Goal: Check status: Check status

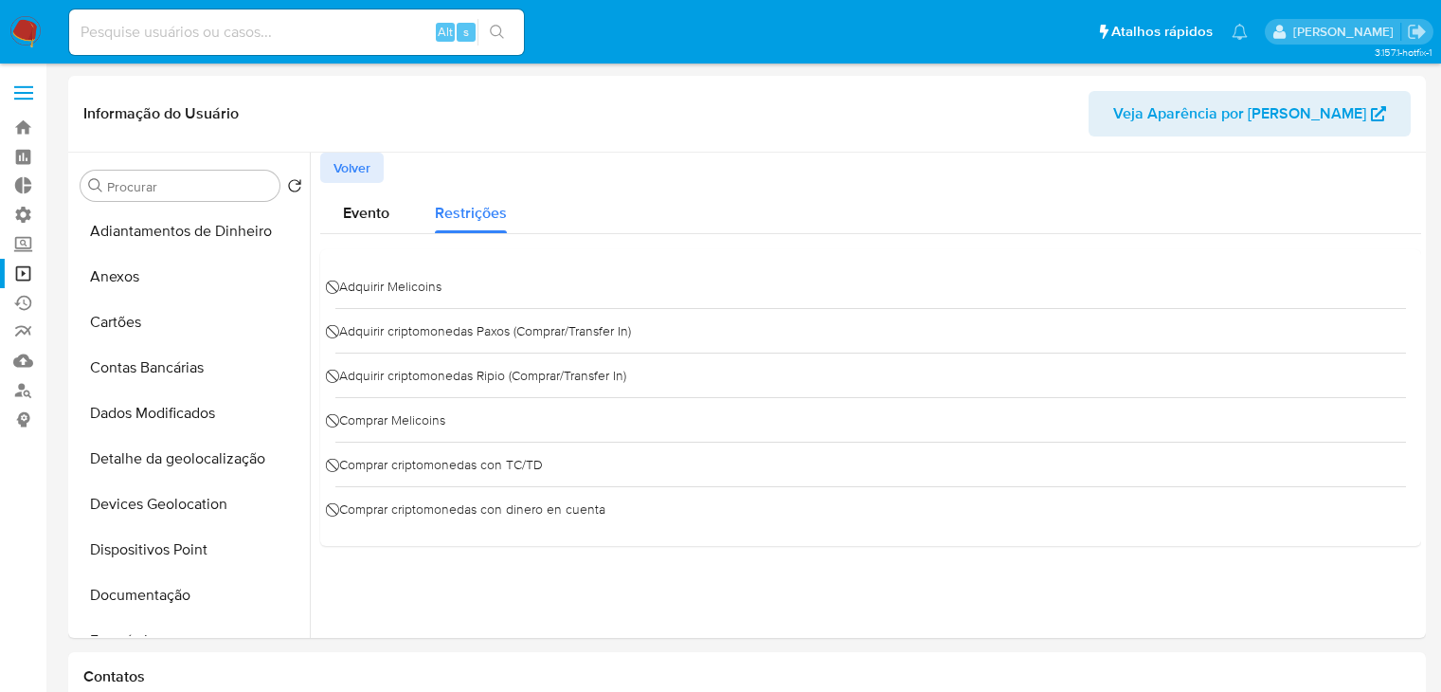
select select "10"
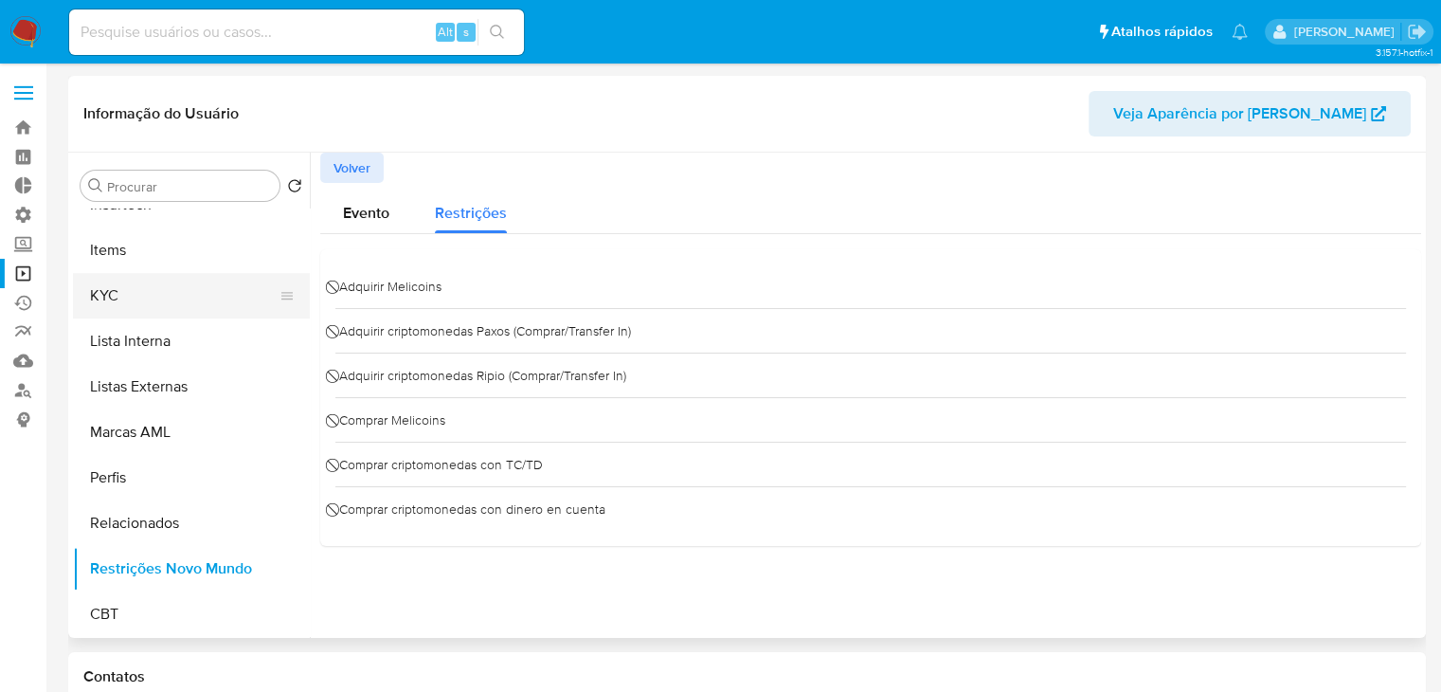
click at [126, 309] on button "KYC" at bounding box center [184, 295] width 222 height 45
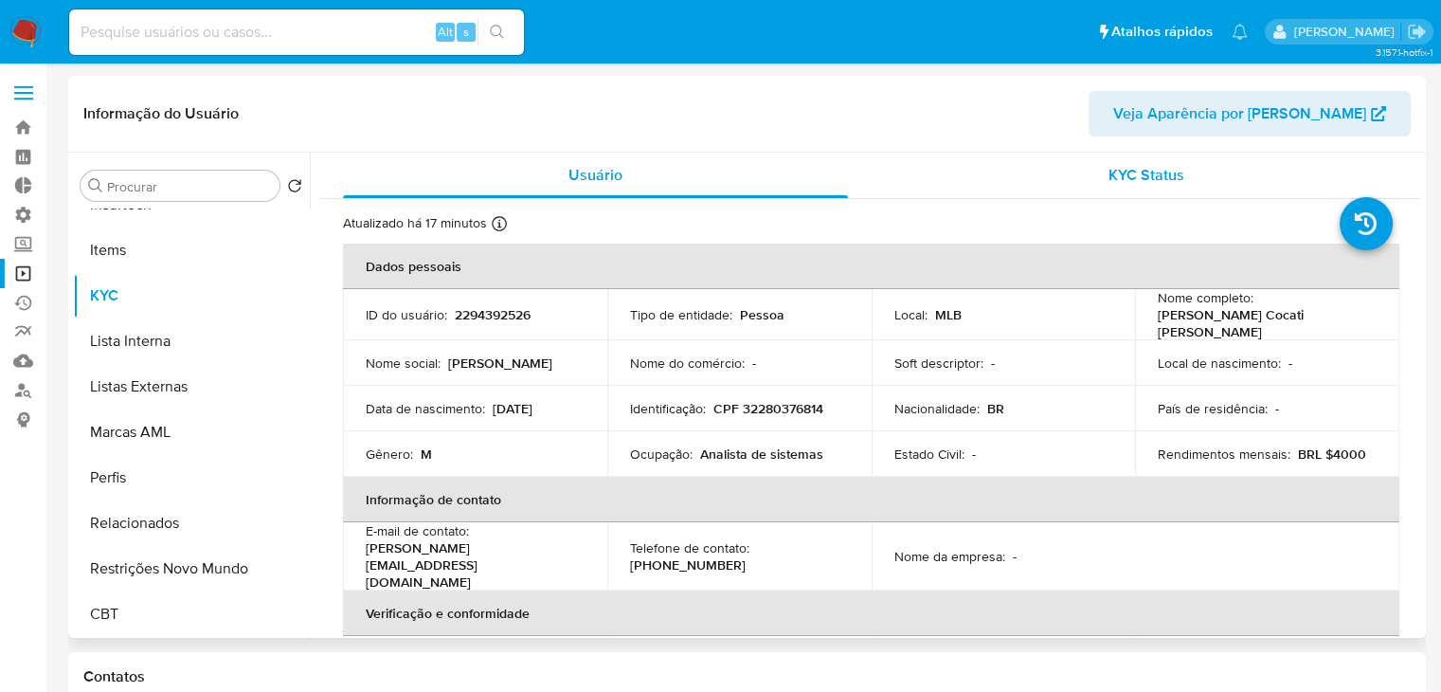
click at [1109, 177] on span "KYC Status" at bounding box center [1147, 175] width 76 height 22
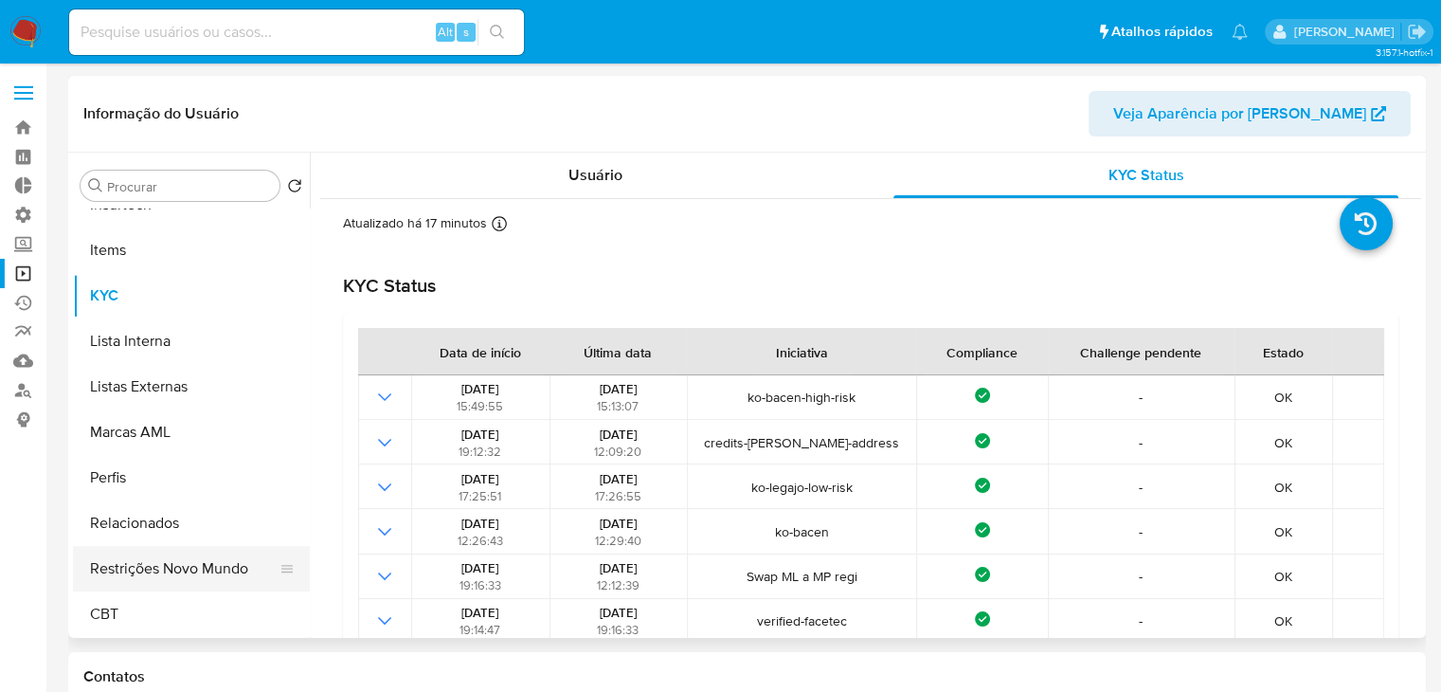
click at [225, 570] on button "Restrições Novo Mundo" at bounding box center [184, 568] width 222 height 45
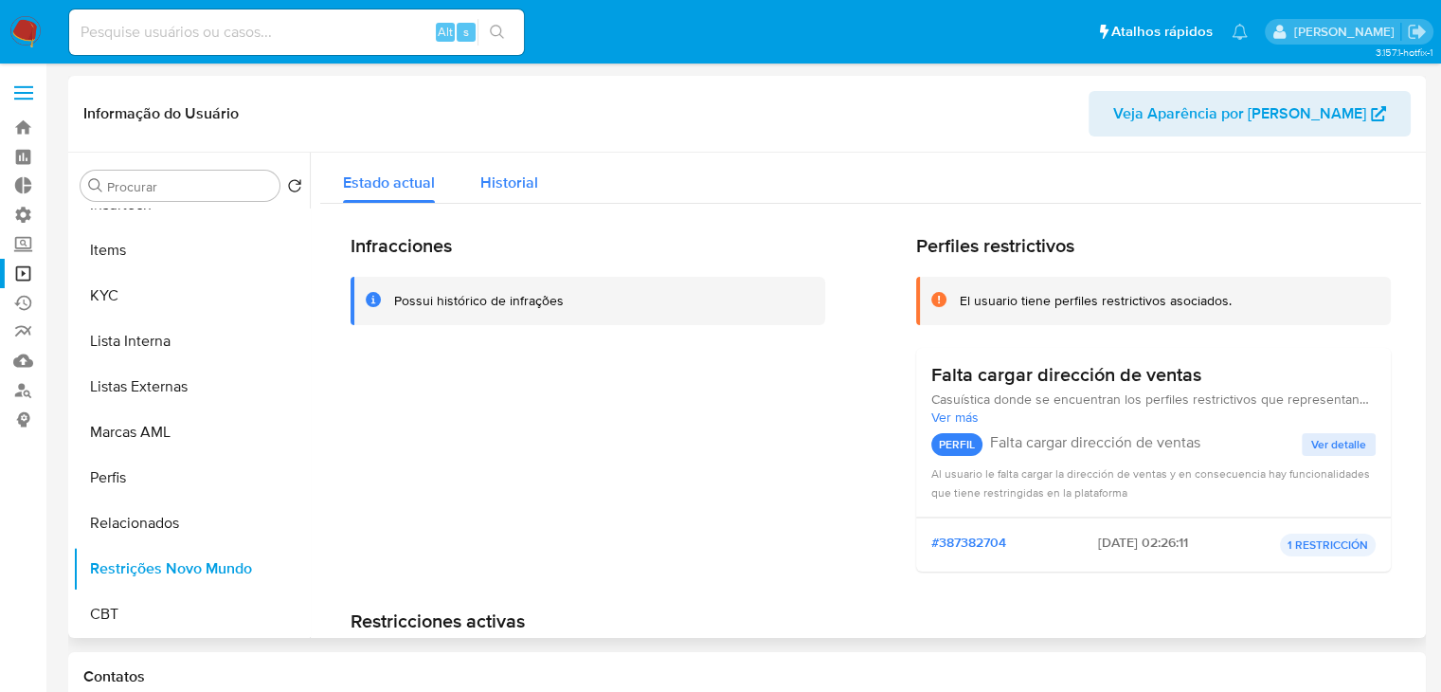
click at [515, 191] on span "Historial" at bounding box center [509, 182] width 58 height 22
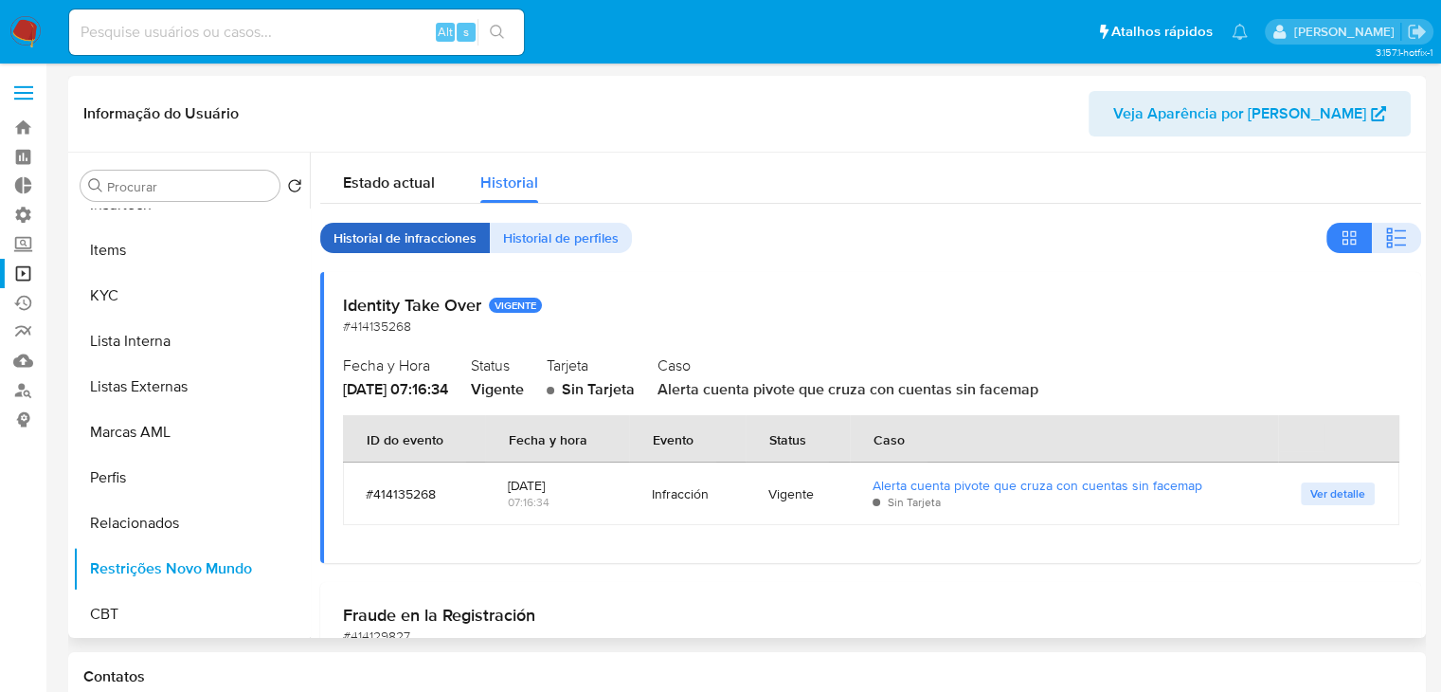
click at [417, 240] on span "Historial de infracciones" at bounding box center [405, 238] width 143 height 27
click at [557, 243] on span "Historial de perfiles" at bounding box center [561, 238] width 116 height 27
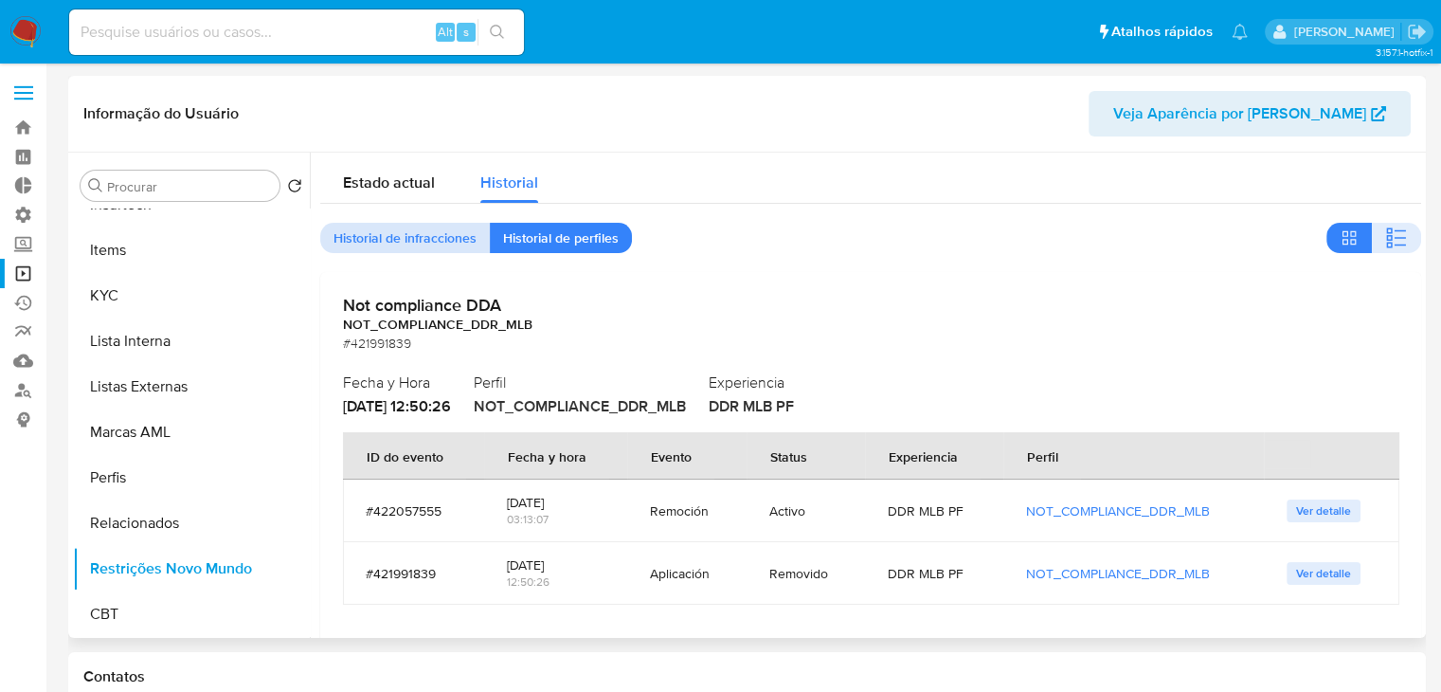
click at [446, 228] on span "Historial de infracciones" at bounding box center [405, 238] width 143 height 27
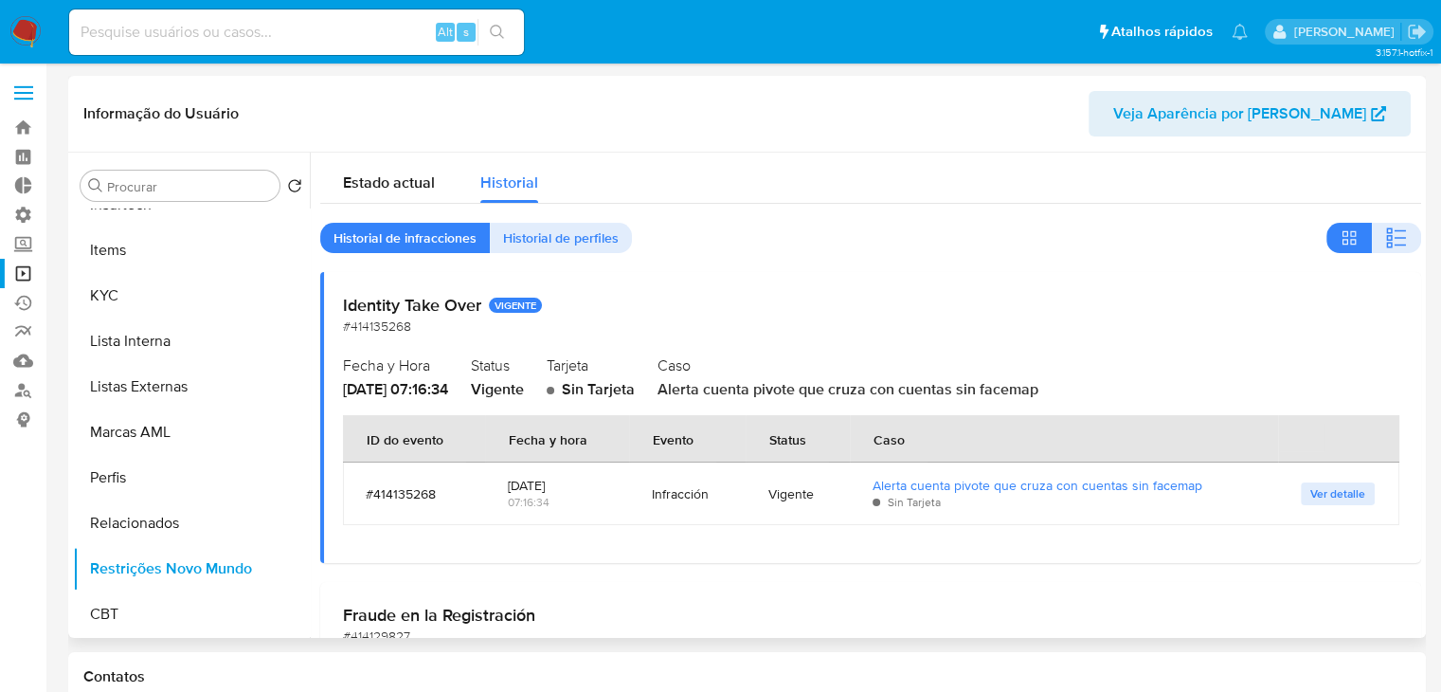
click at [418, 203] on div "Estado actual Historial Historial de infracciones Historial de perfiles Identit…" at bounding box center [870, 544] width 1101 height 783
click at [415, 180] on span "Estado actual" at bounding box center [389, 182] width 92 height 22
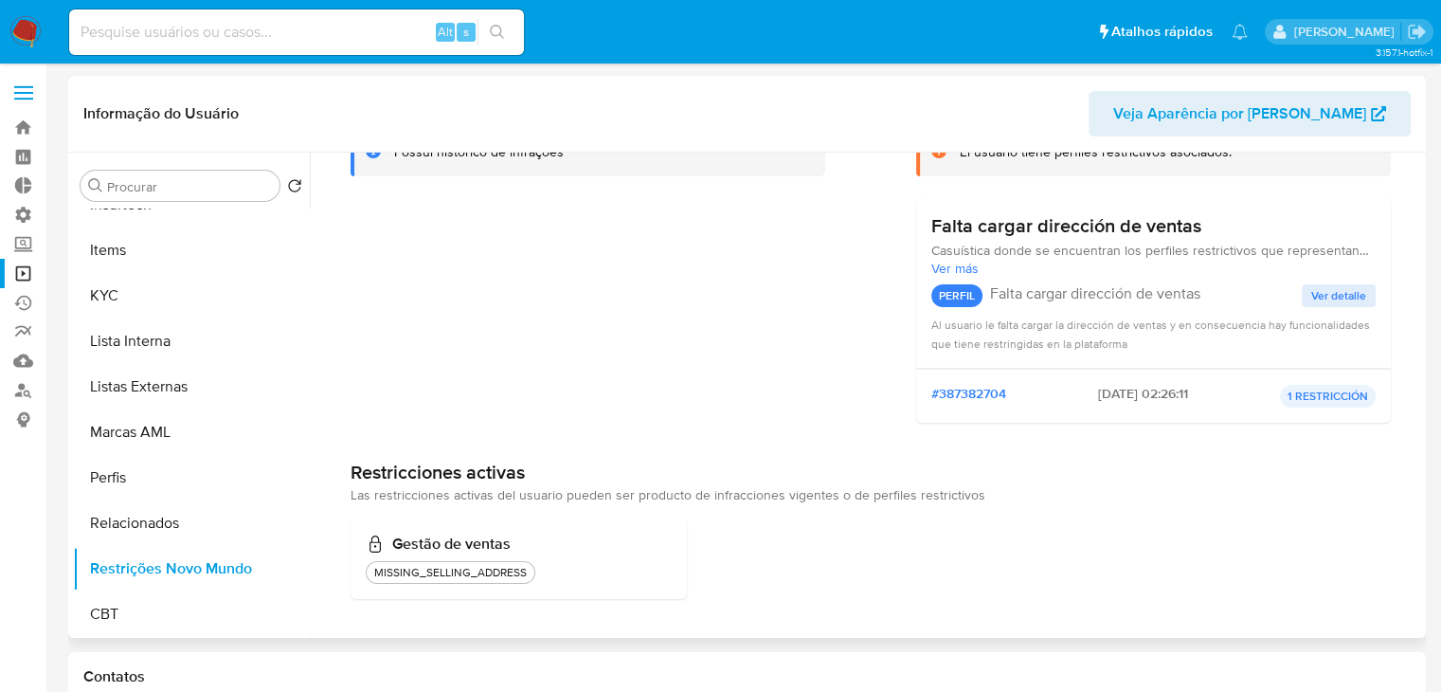
scroll to position [0, 0]
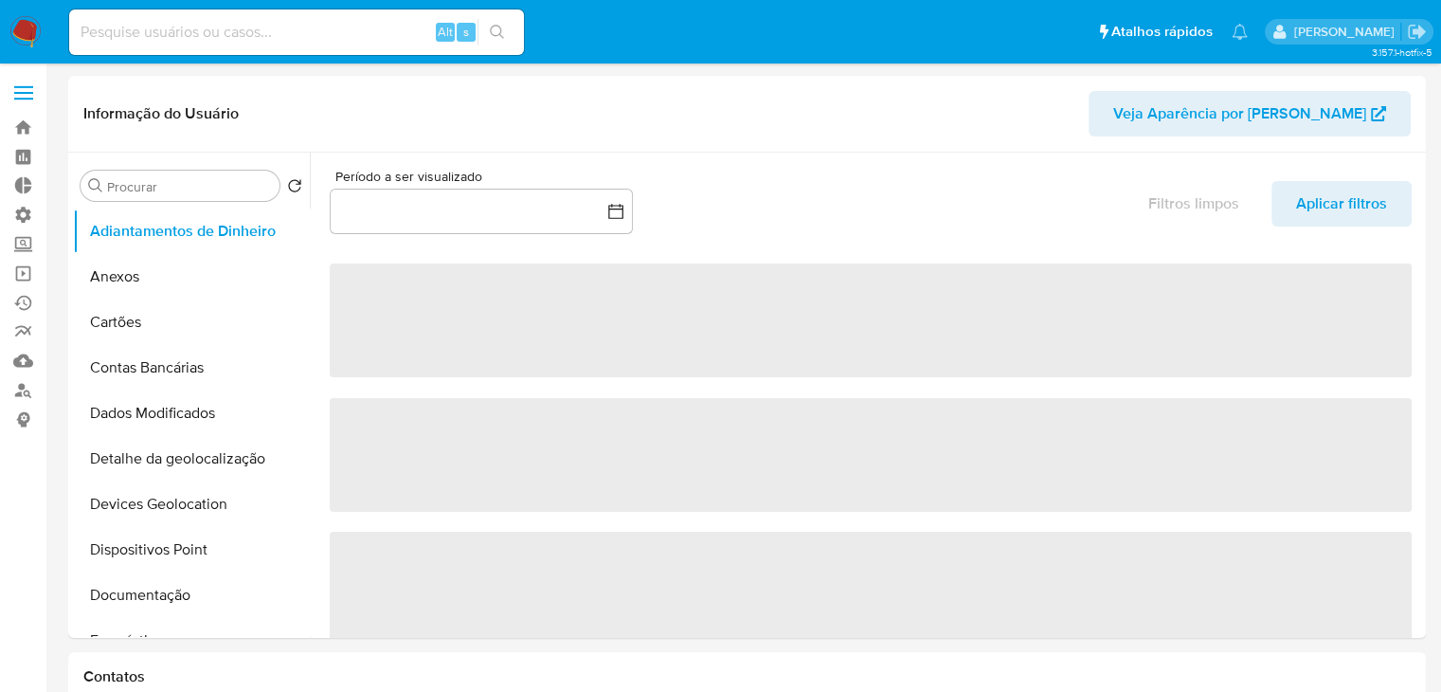
select select "10"
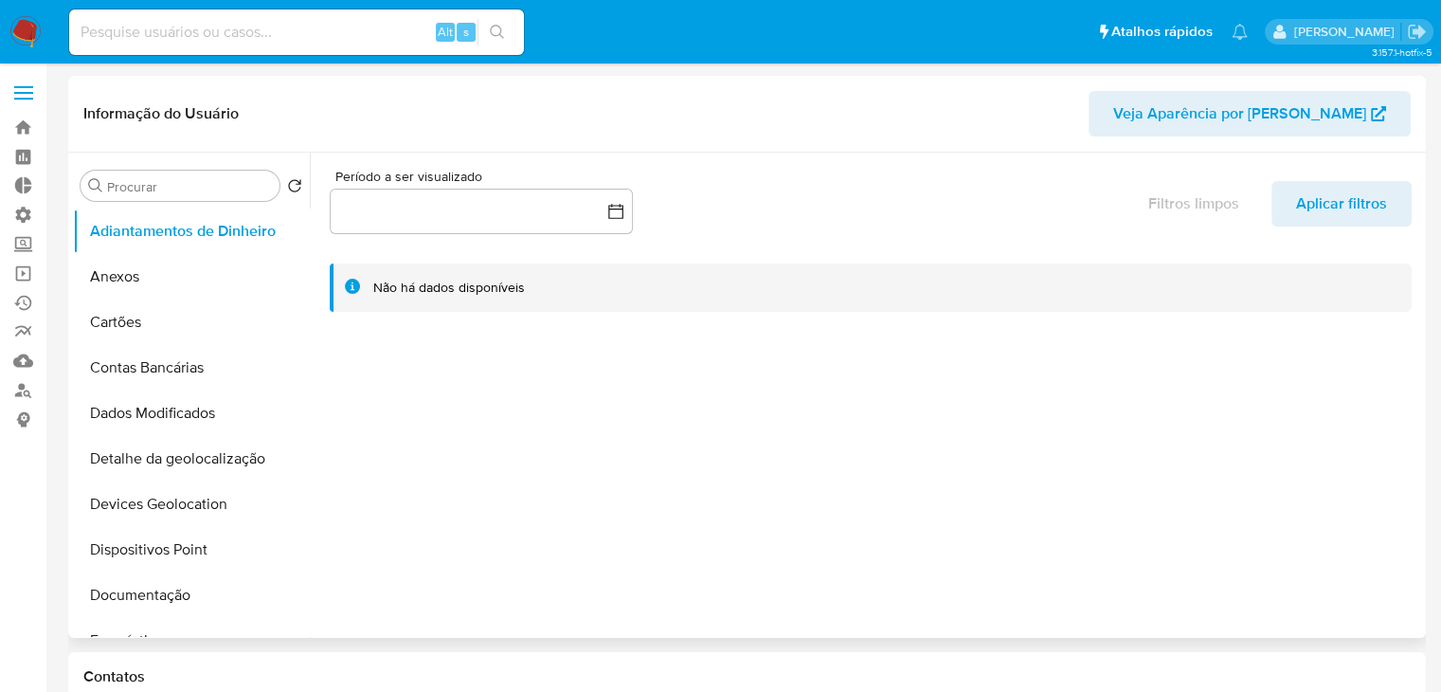
scroll to position [845, 0]
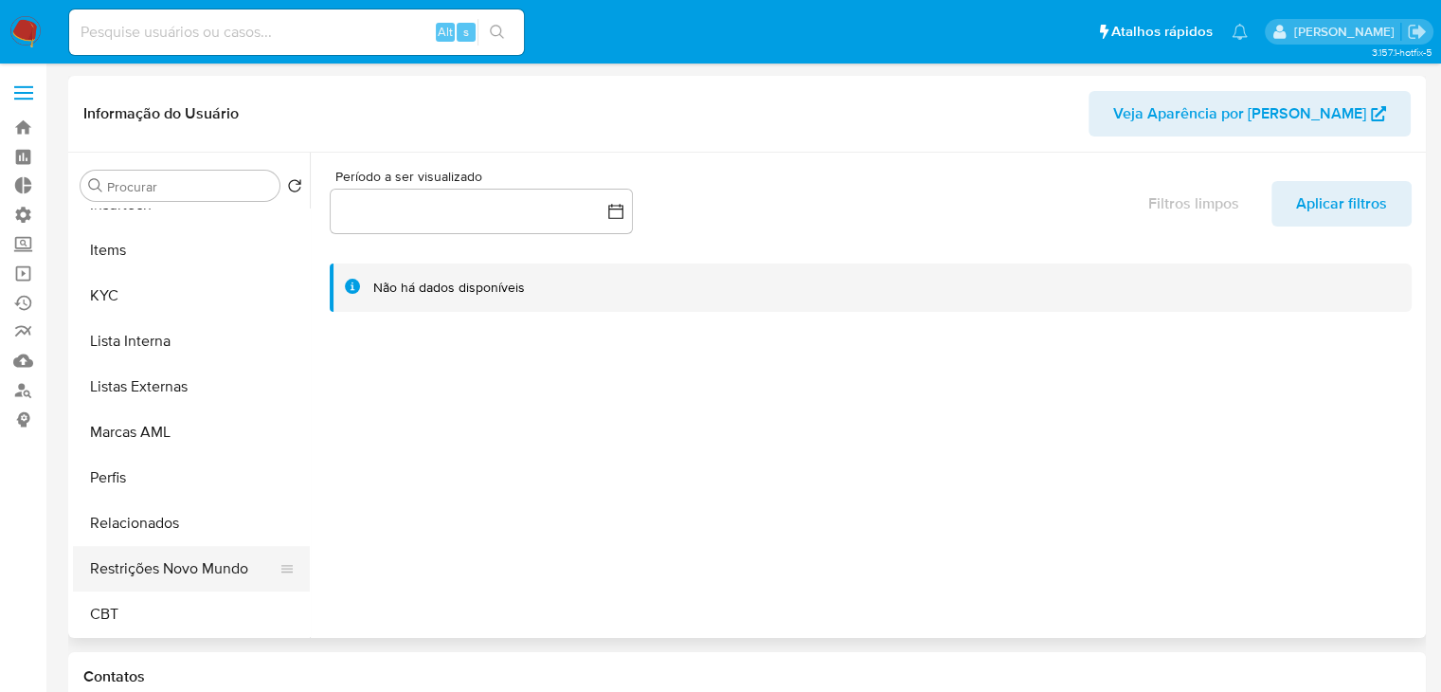
click at [224, 576] on button "Restrições Novo Mundo" at bounding box center [184, 568] width 222 height 45
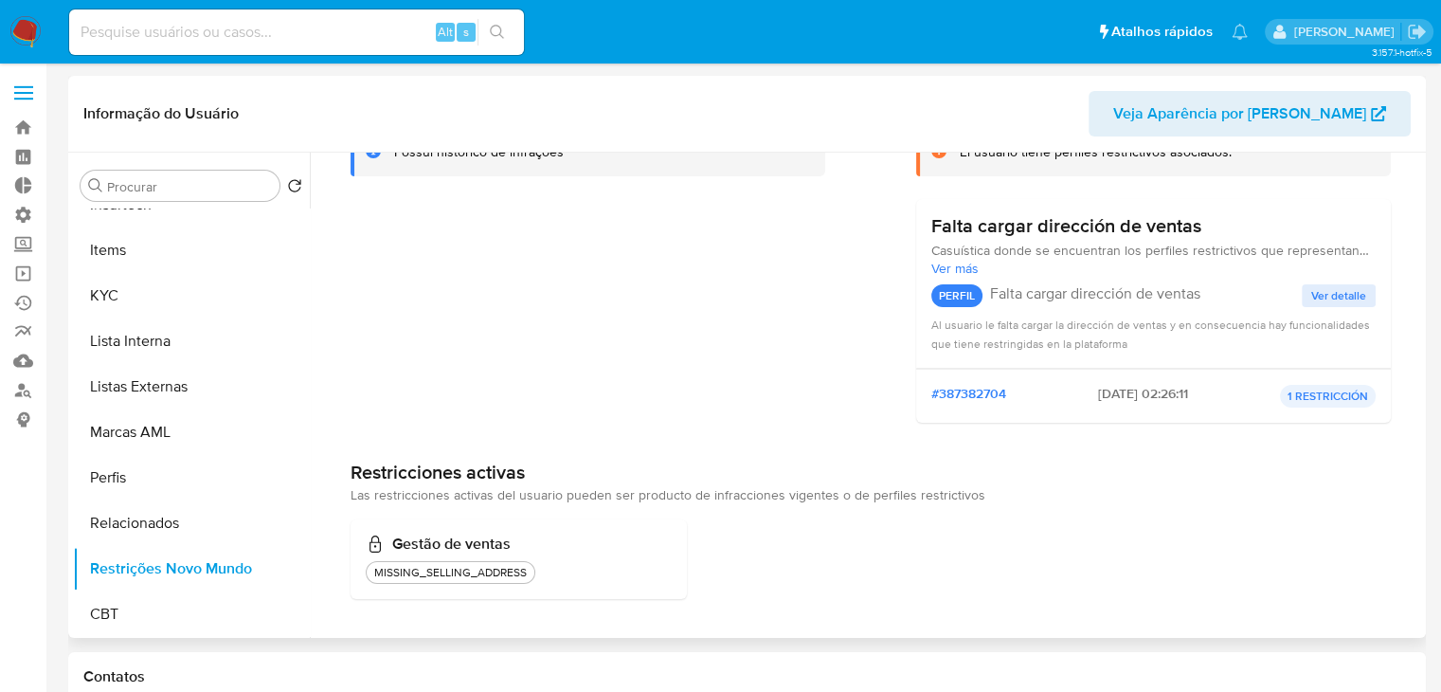
scroll to position [0, 0]
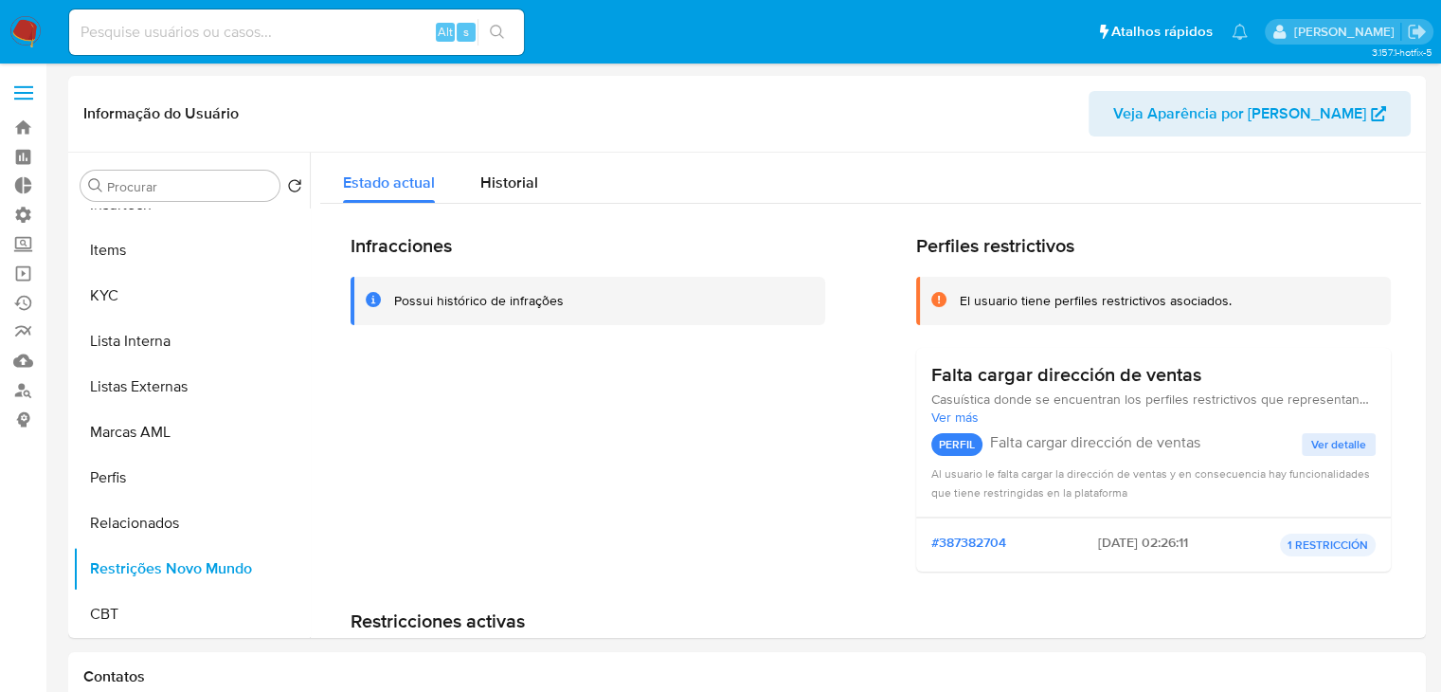
drag, startPoint x: 1421, startPoint y: 352, endPoint x: 1433, endPoint y: 596, distance: 244.7
click at [1372, 241] on h2 "Perfiles restrictivos" at bounding box center [1153, 246] width 475 height 24
click at [536, 188] on button "Historial" at bounding box center [509, 178] width 103 height 50
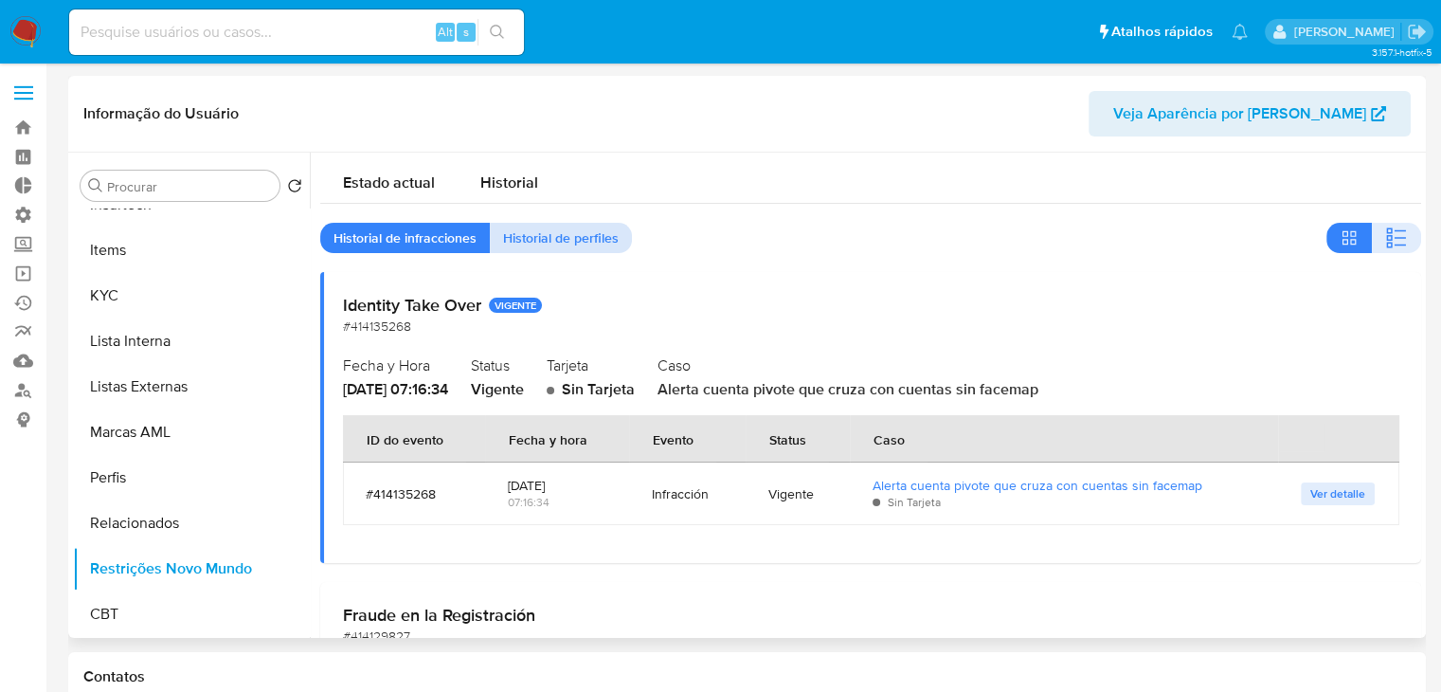
click at [617, 240] on button "Historial de perfiles" at bounding box center [561, 238] width 142 height 30
